Goal: Complete application form

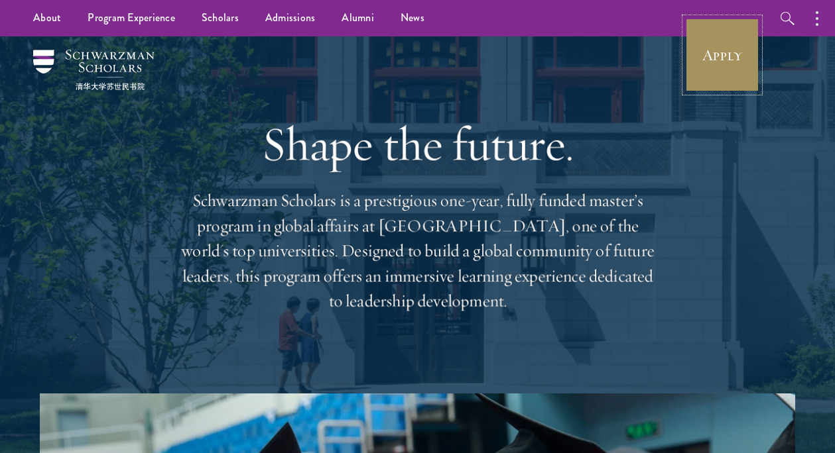
click at [711, 66] on link "Apply" at bounding box center [722, 55] width 74 height 74
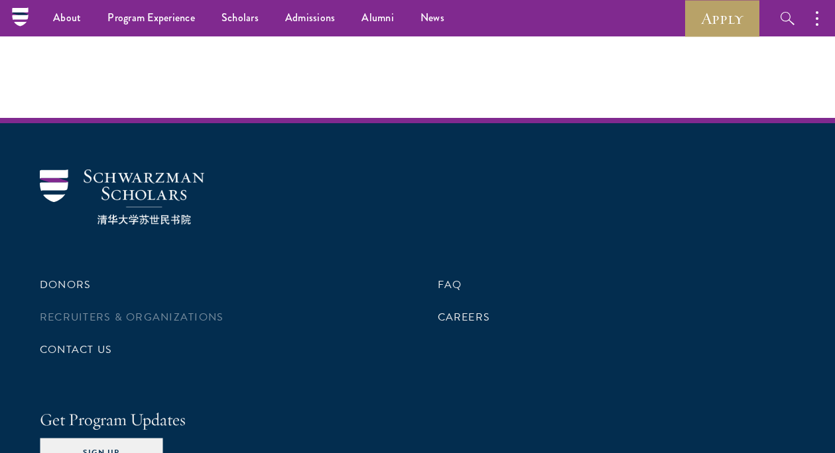
scroll to position [3915, 0]
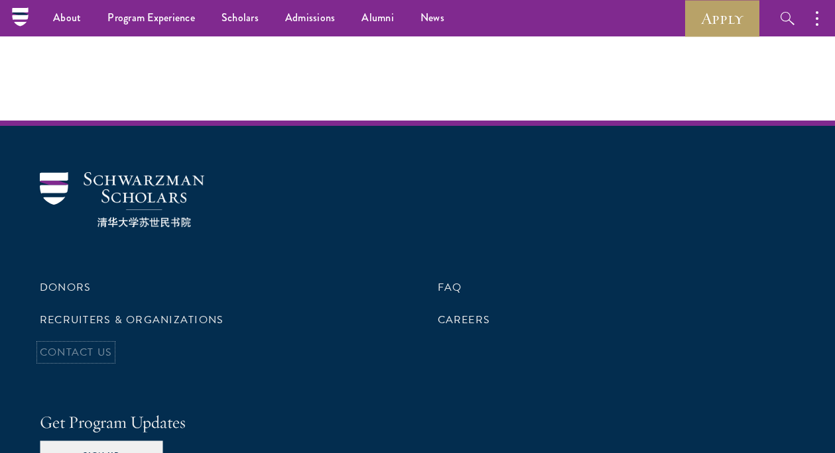
click at [93, 345] on link "Contact Us" at bounding box center [76, 353] width 72 height 16
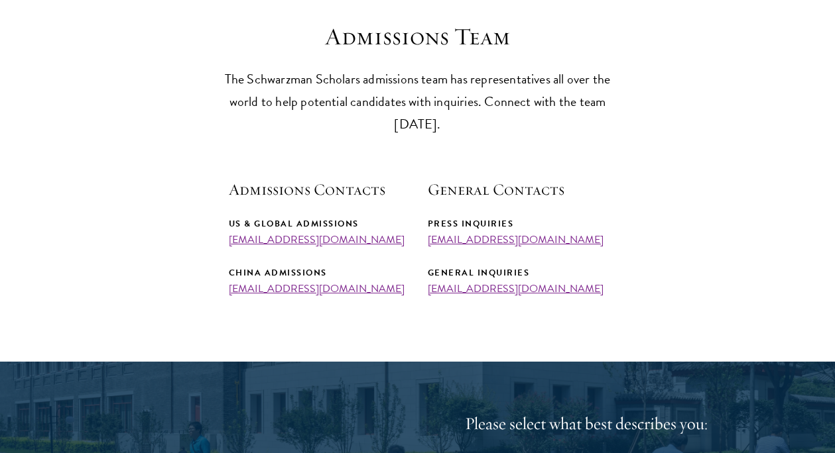
scroll to position [495, 0]
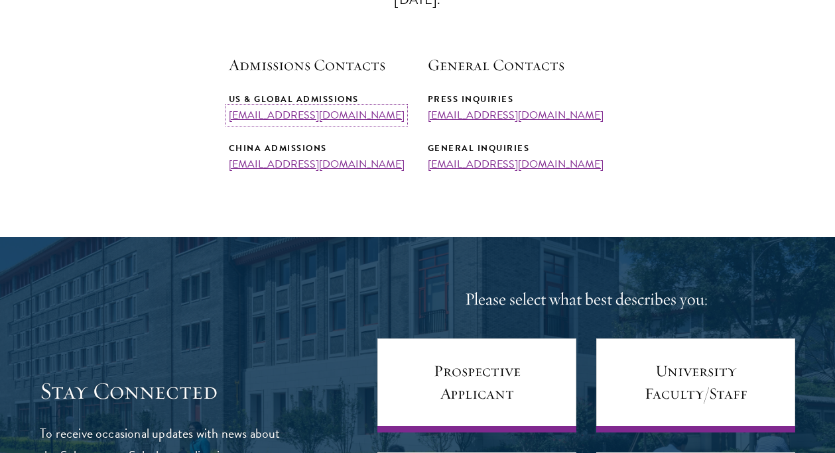
click at [329, 117] on link "admissions@schwarzmanscholars.org" at bounding box center [317, 115] width 176 height 16
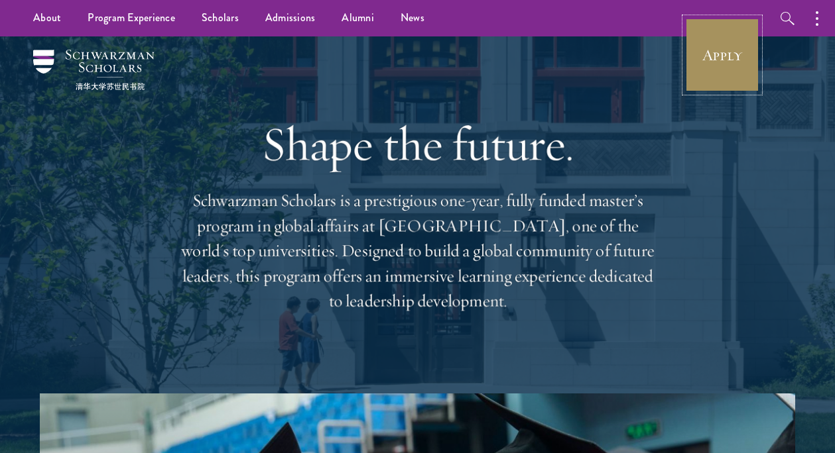
click at [739, 58] on link "Apply" at bounding box center [722, 55] width 74 height 74
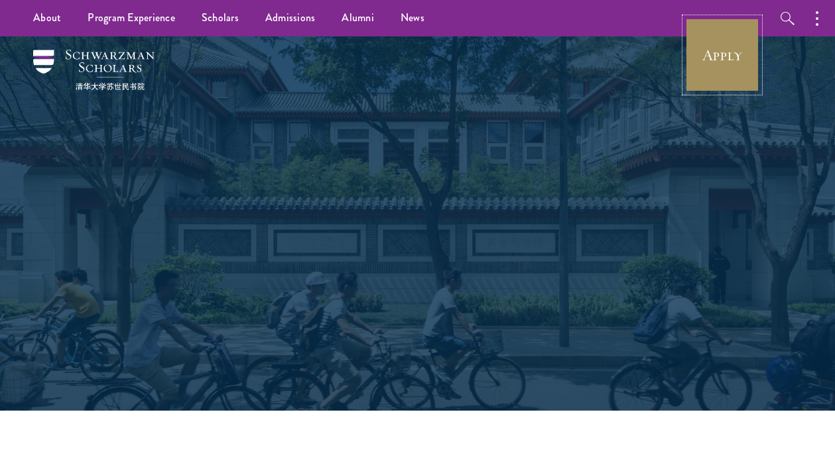
click at [735, 44] on link "Apply" at bounding box center [722, 55] width 74 height 74
